Goal: Find contact information: Find contact information

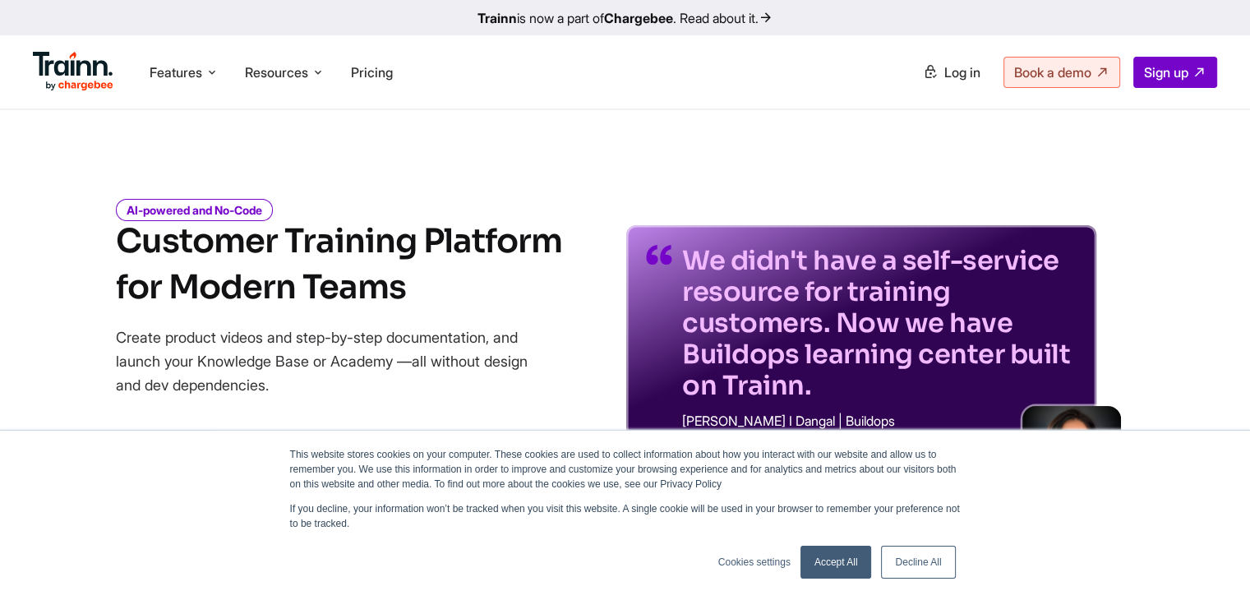
click at [805, 556] on link "Accept All" at bounding box center [837, 562] width 72 height 33
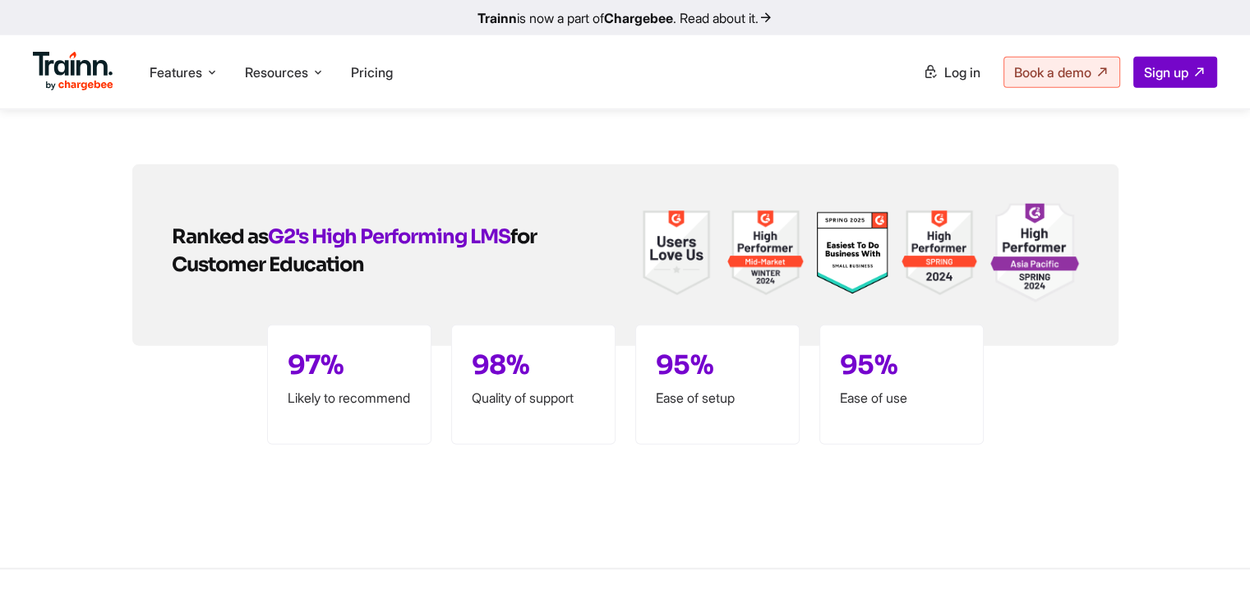
scroll to position [4063, 0]
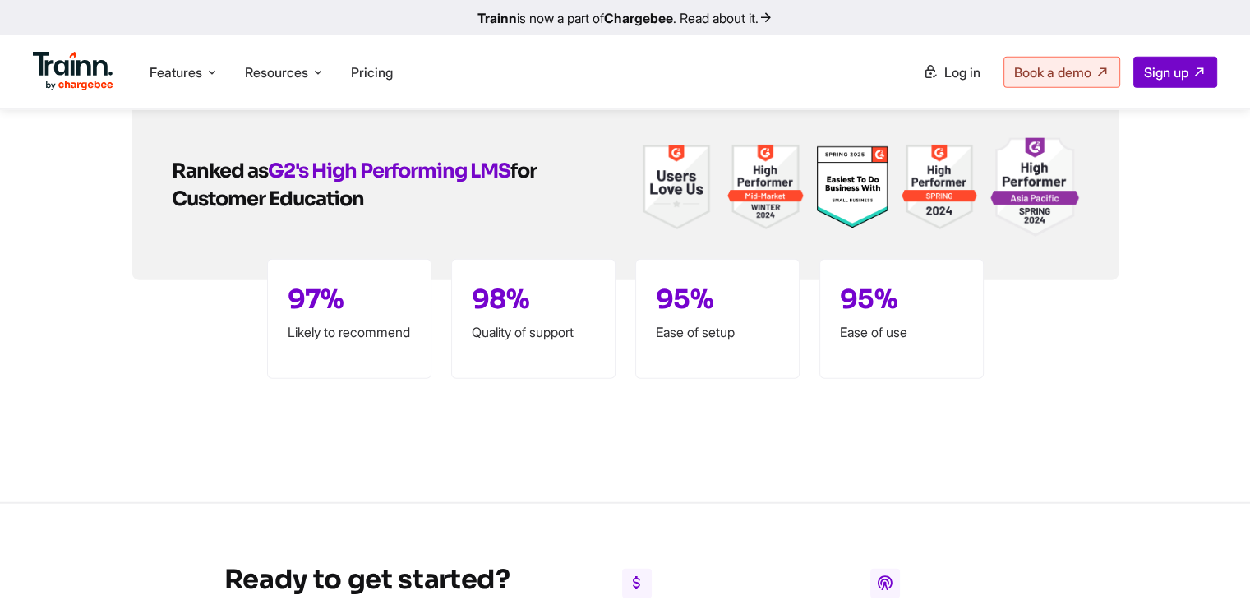
click at [303, 303] on div "97% Likely to recommend" at bounding box center [349, 319] width 164 height 120
click at [481, 306] on div "98% Quality of support" at bounding box center [533, 319] width 164 height 120
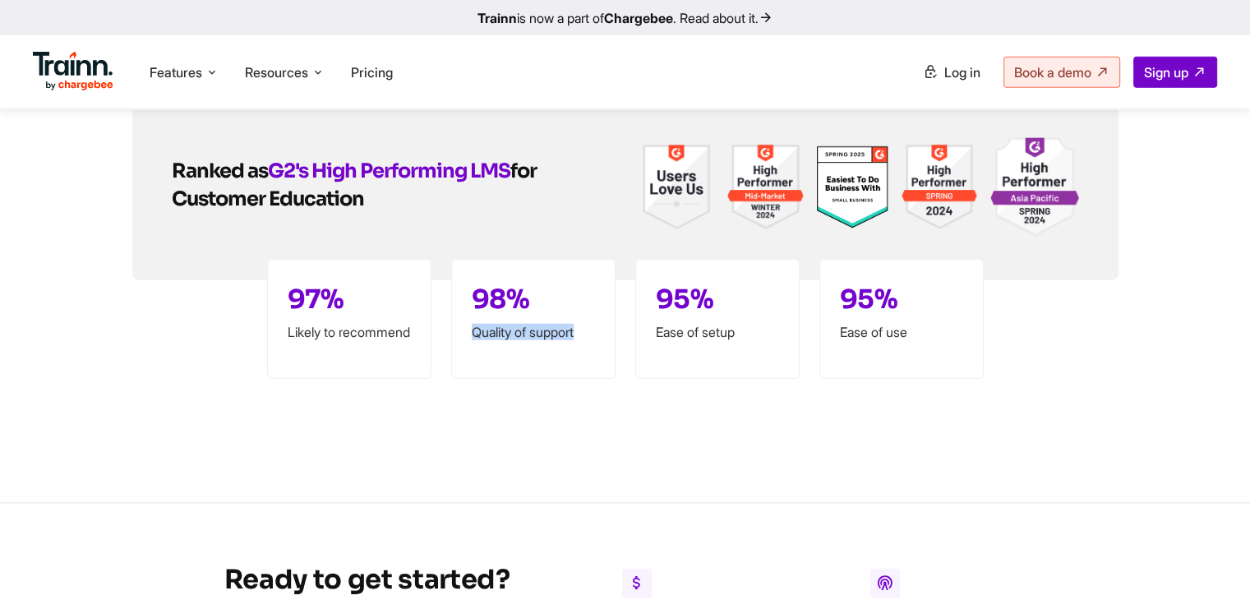
click at [481, 306] on div "98% Quality of support" at bounding box center [533, 319] width 164 height 120
click at [668, 325] on p "Ease of setup" at bounding box center [717, 331] width 123 height 13
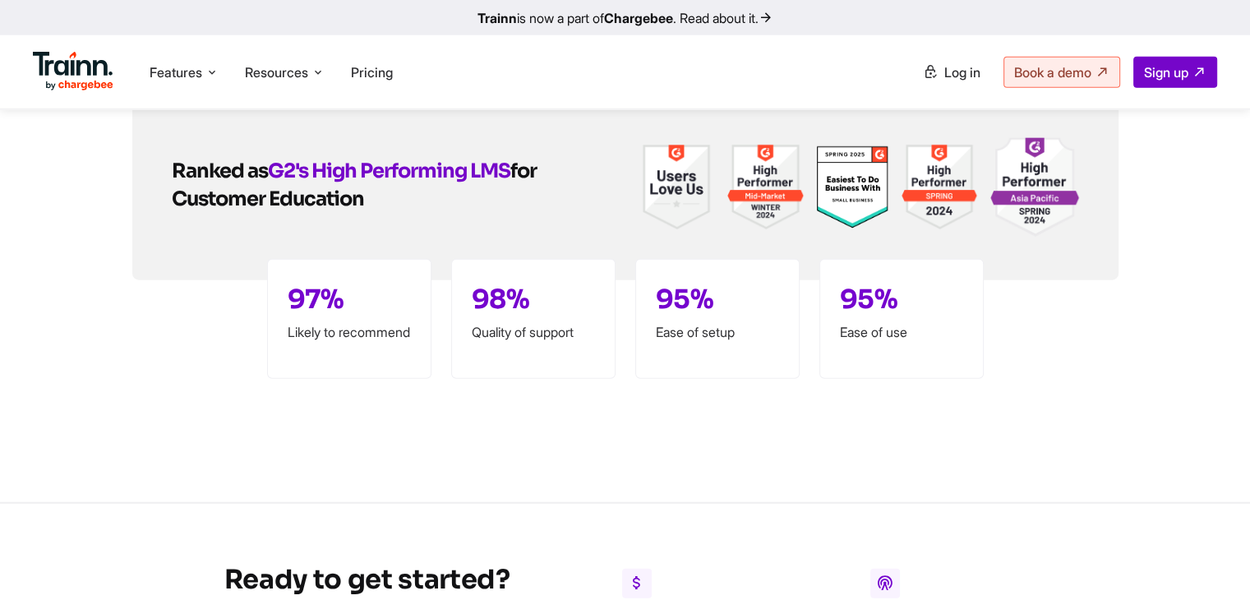
click at [907, 328] on div "95% Ease of use" at bounding box center [901, 319] width 164 height 120
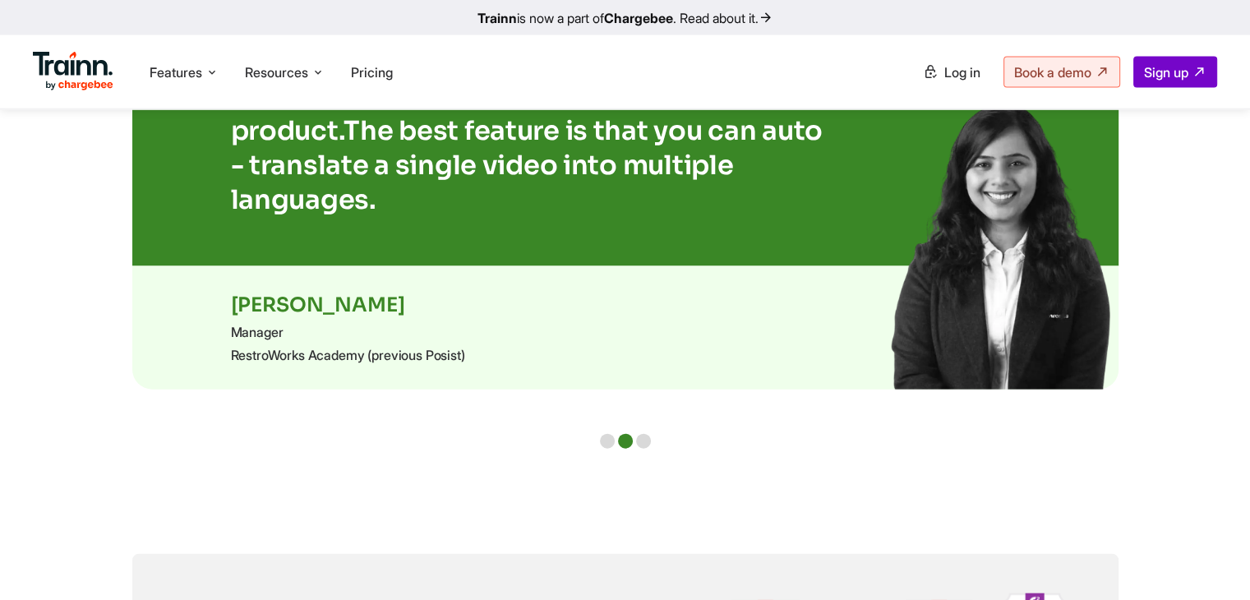
scroll to position [3536, 0]
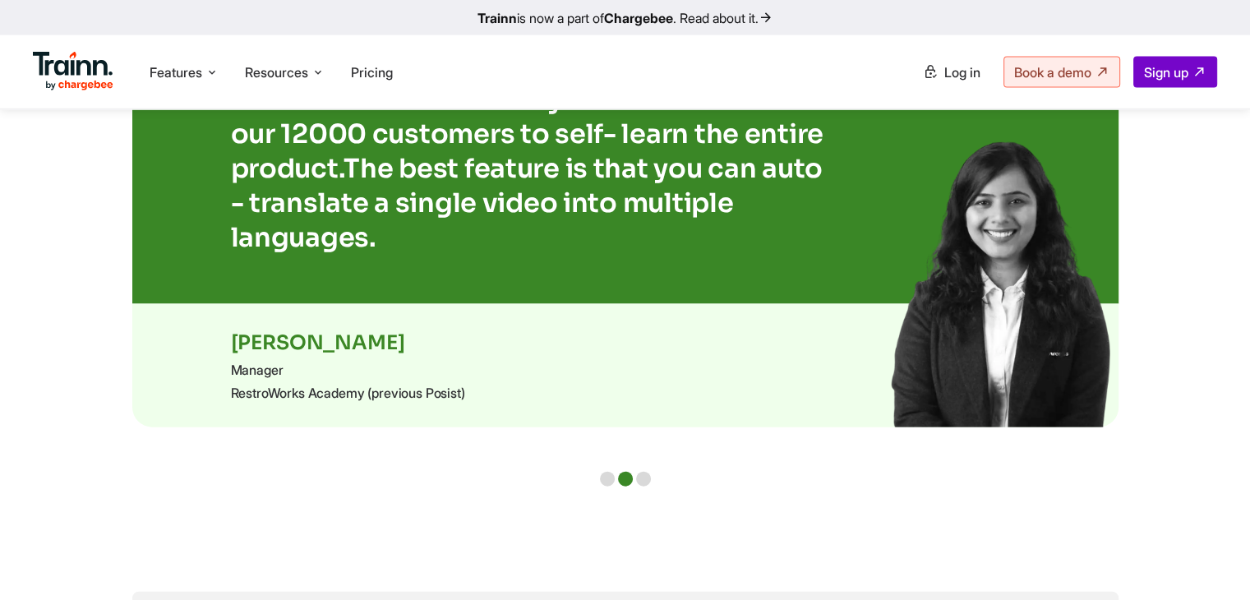
click at [257, 336] on p "[PERSON_NAME]" at bounding box center [625, 342] width 789 height 25
copy div "[PERSON_NAME]"
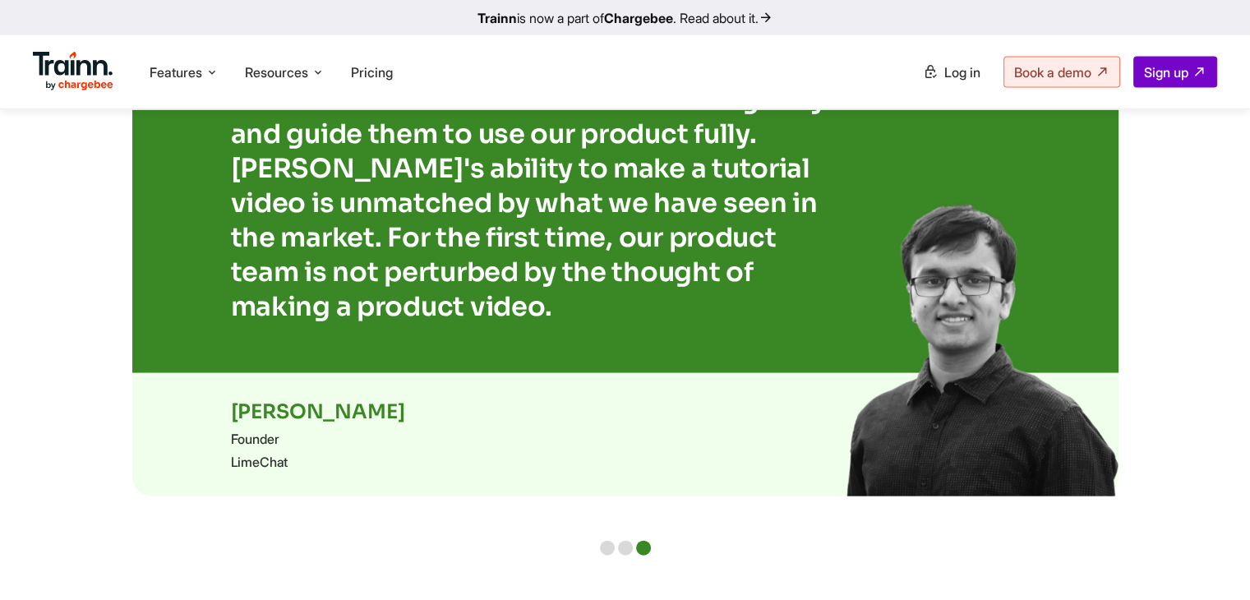
scroll to position [3605, 0]
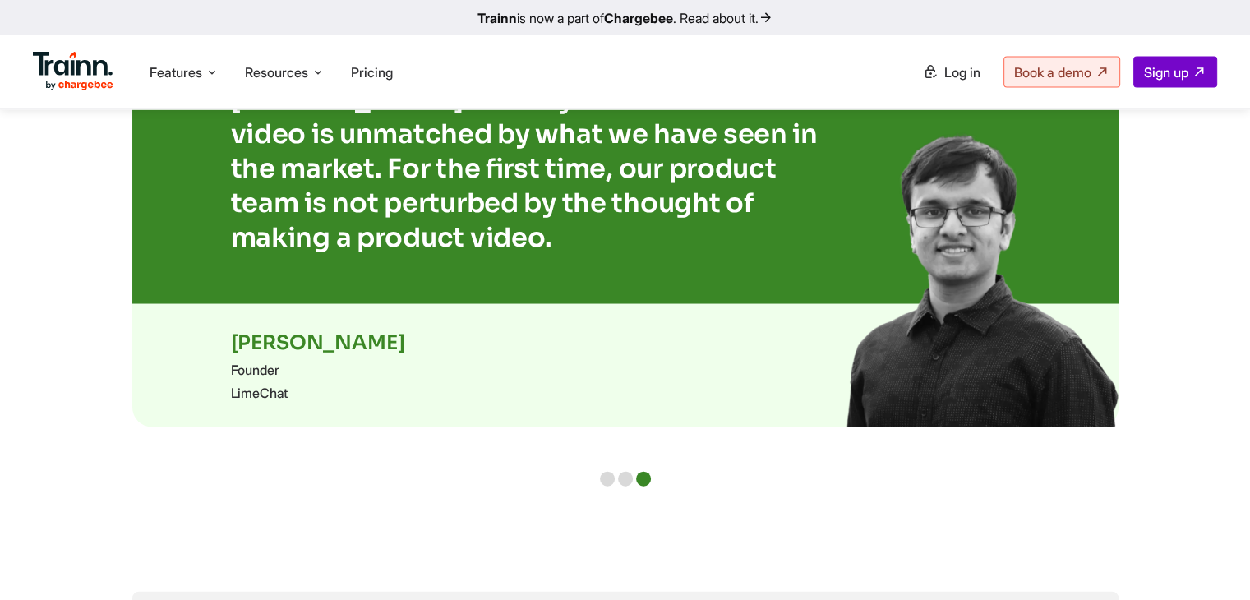
click at [256, 339] on p "[PERSON_NAME]" at bounding box center [625, 342] width 789 height 25
click at [330, 330] on p "[PERSON_NAME]" at bounding box center [625, 342] width 789 height 25
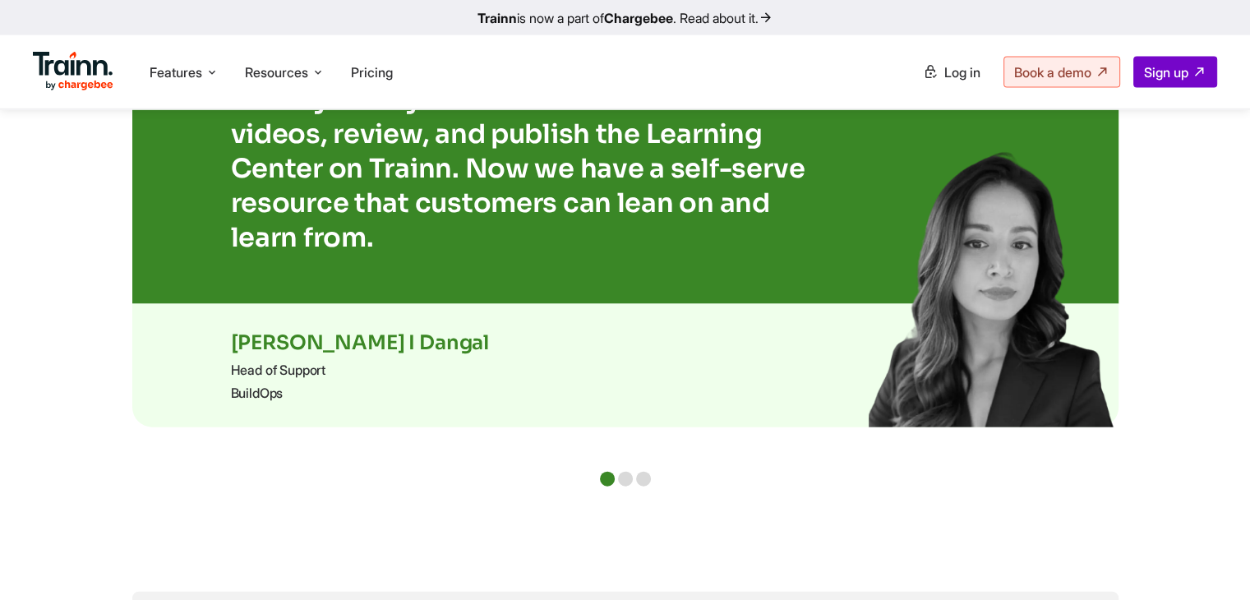
scroll to position [3488, 0]
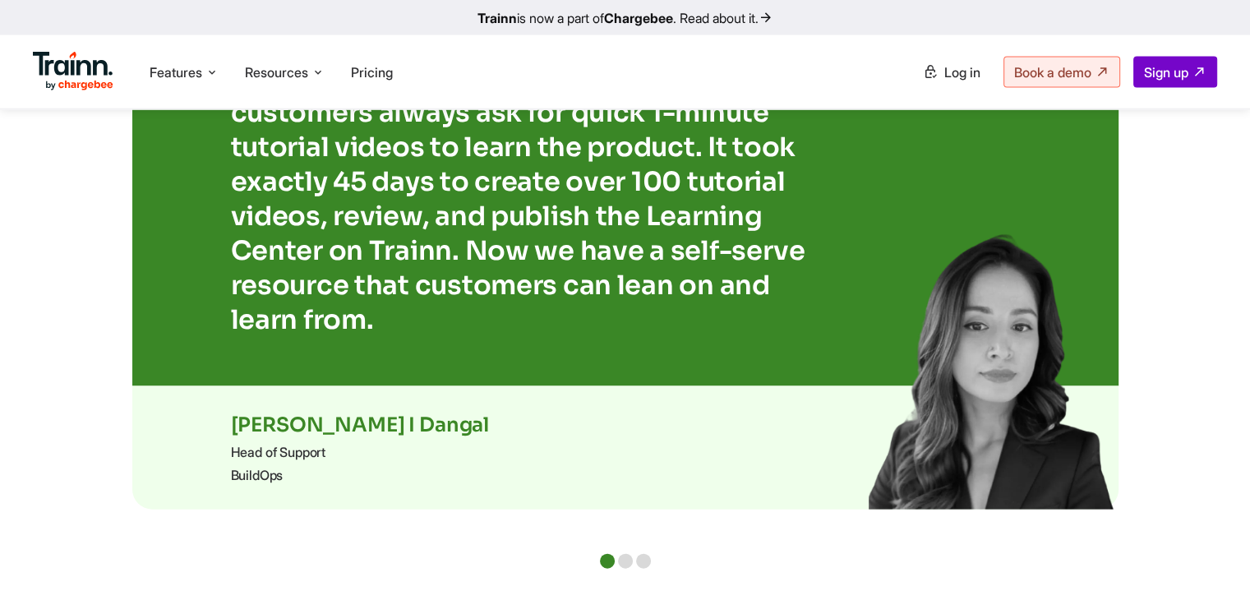
click at [244, 410] on div "[PERSON_NAME] I Dangal Head of Support BuildOps" at bounding box center [625, 447] width 986 height 123
click at [253, 419] on p "[PERSON_NAME] I Dangal" at bounding box center [625, 425] width 789 height 25
copy div "[PERSON_NAME] I Dangal"
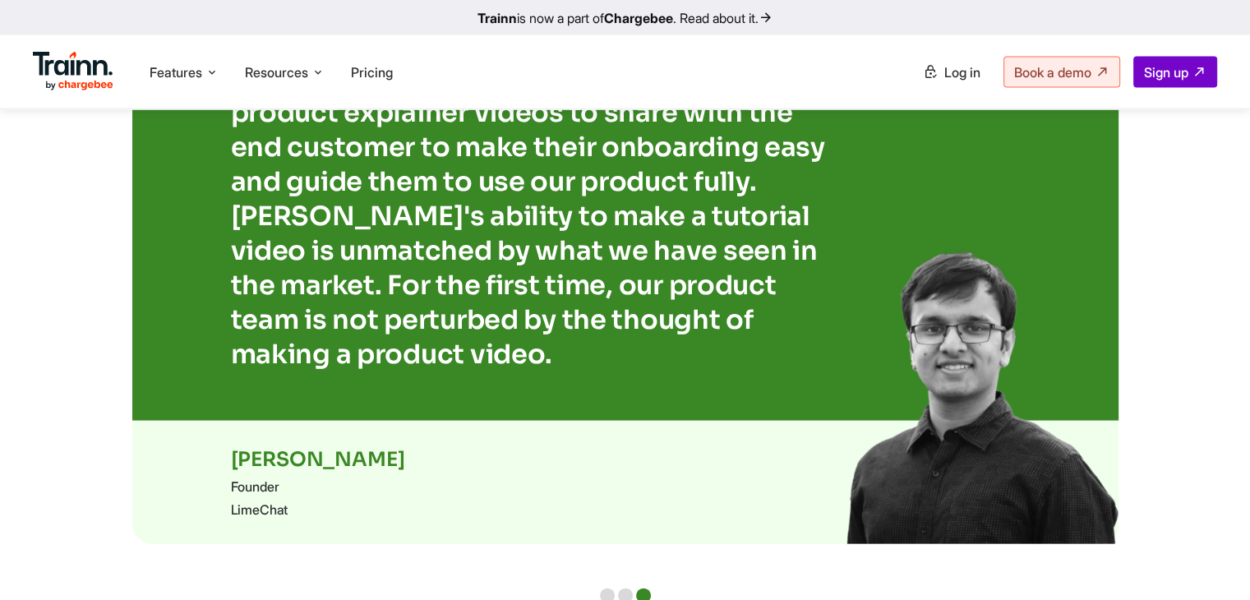
click at [265, 466] on p "[PERSON_NAME]" at bounding box center [625, 459] width 789 height 25
click at [316, 452] on p "[PERSON_NAME]" at bounding box center [625, 459] width 789 height 25
copy p "[PERSON_NAME]"
